Goal: Use online tool/utility: Utilize a website feature to perform a specific function

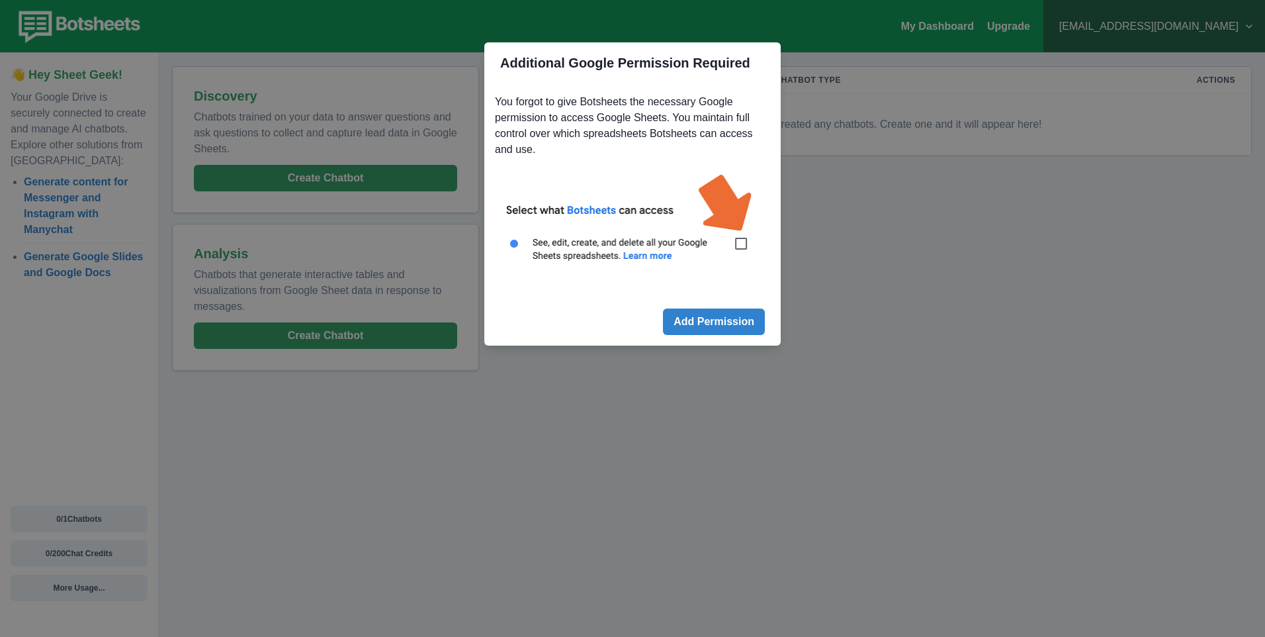
click at [871, 215] on div "Additional Google Permission Required You forgot to give Botsheets the necessar…" at bounding box center [632, 318] width 1265 height 637
click at [882, 105] on div "Additional Google Permission Required You forgot to give Botsheets the necessar…" at bounding box center [632, 318] width 1265 height 637
click at [739, 244] on img at bounding box center [632, 225] width 275 height 124
click at [678, 330] on button "Add Permission" at bounding box center [714, 321] width 102 height 26
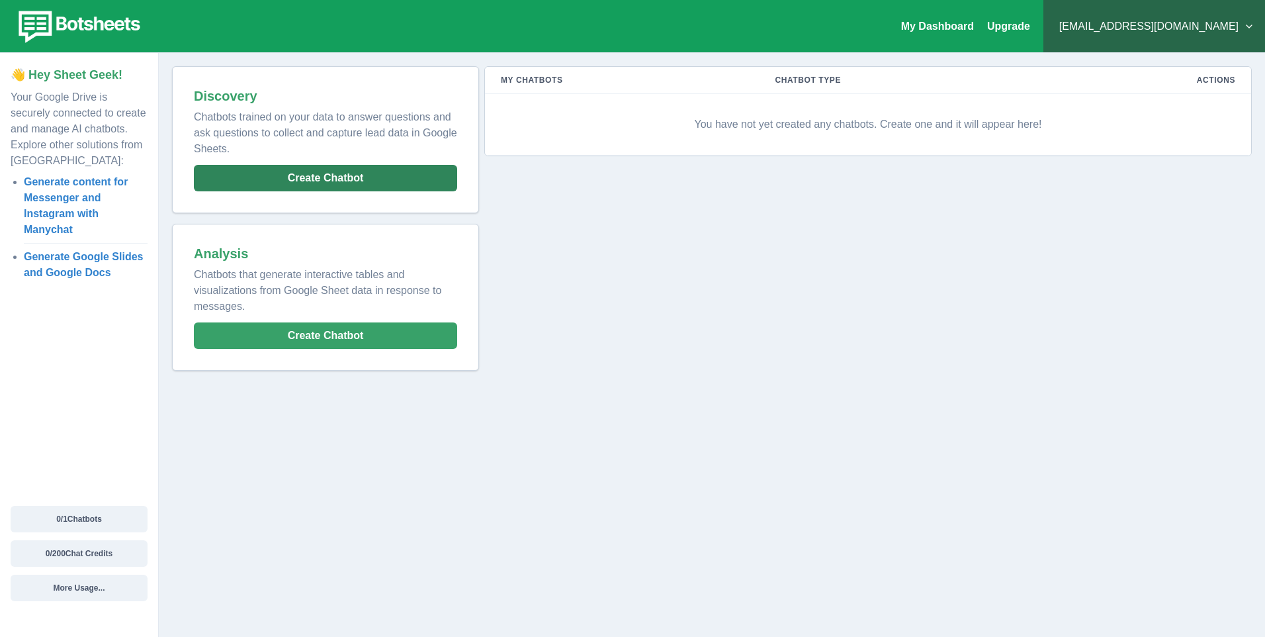
click at [298, 185] on button "Create Chatbot" at bounding box center [325, 178] width 263 height 26
